Goal: Information Seeking & Learning: Learn about a topic

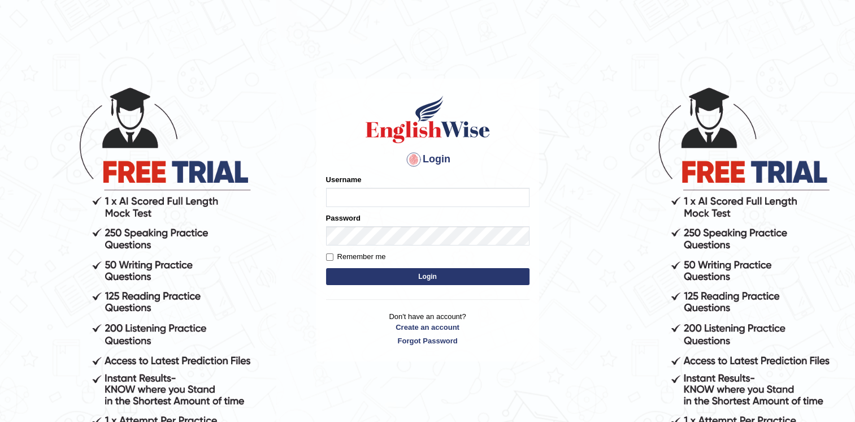
type input "Pooja25"
click at [347, 279] on button "Login" at bounding box center [427, 276] width 203 height 17
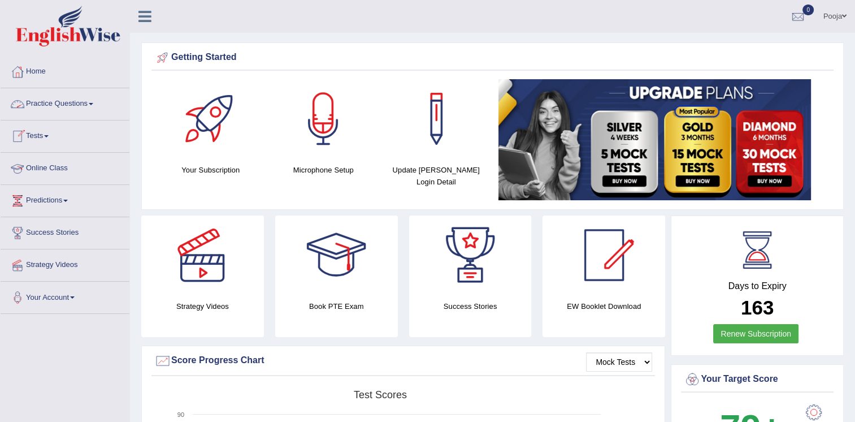
click at [56, 170] on link "Online Class" at bounding box center [65, 167] width 129 height 28
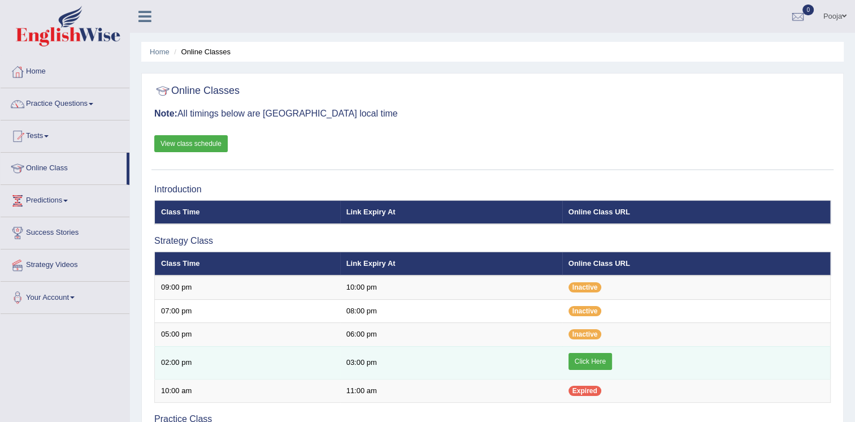
click at [601, 348] on td "Click Here" at bounding box center [696, 362] width 268 height 33
click at [601, 359] on link "Click Here" at bounding box center [590, 361] width 44 height 17
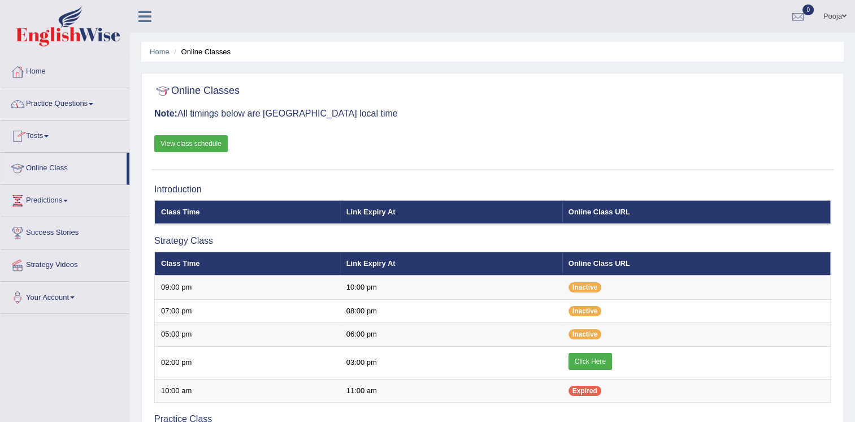
click at [40, 67] on link "Home" at bounding box center [65, 70] width 129 height 28
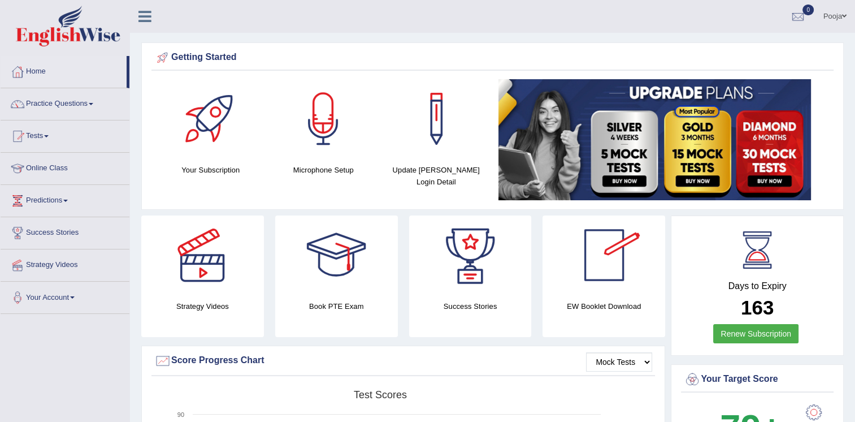
click at [620, 271] on div at bounding box center [604, 254] width 79 height 79
click at [75, 105] on link "Practice Questions" at bounding box center [65, 102] width 129 height 28
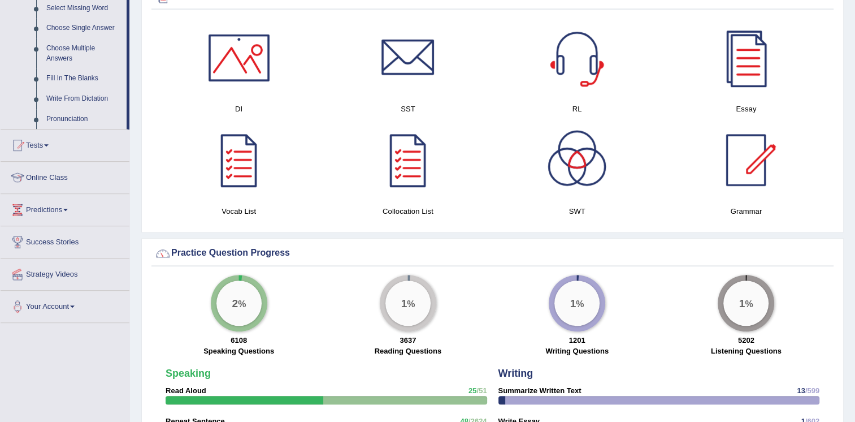
scroll to position [692, 0]
